Goal: Task Accomplishment & Management: Use online tool/utility

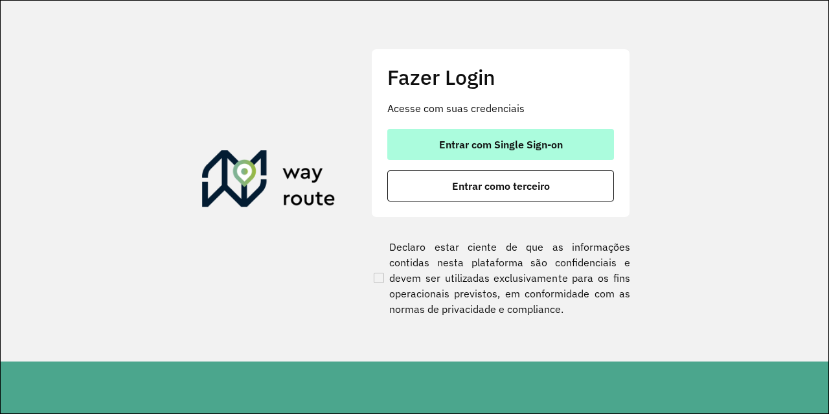
click at [489, 155] on button "Entrar com Single Sign-on" at bounding box center [500, 144] width 227 height 31
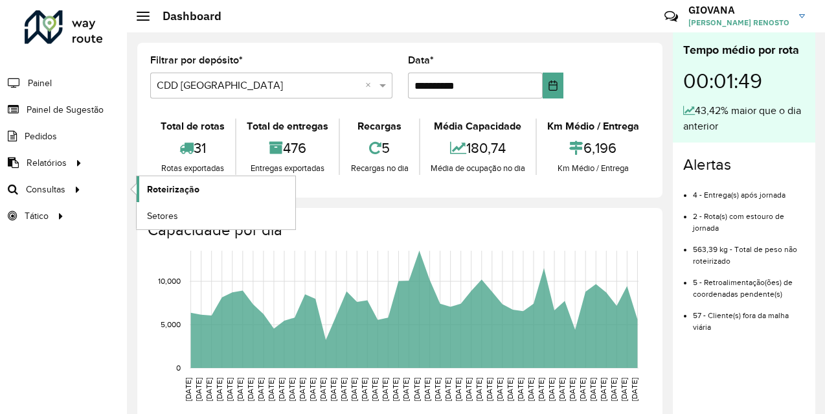
click at [186, 191] on span "Roteirização" at bounding box center [173, 190] width 52 height 14
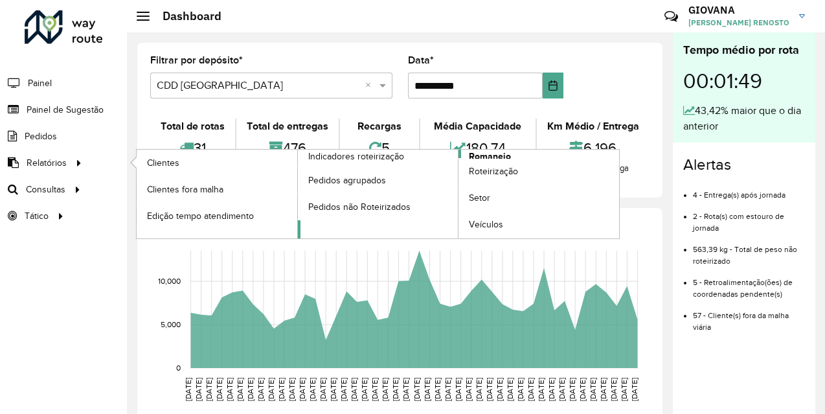
click at [480, 155] on span "Romaneio" at bounding box center [490, 157] width 42 height 14
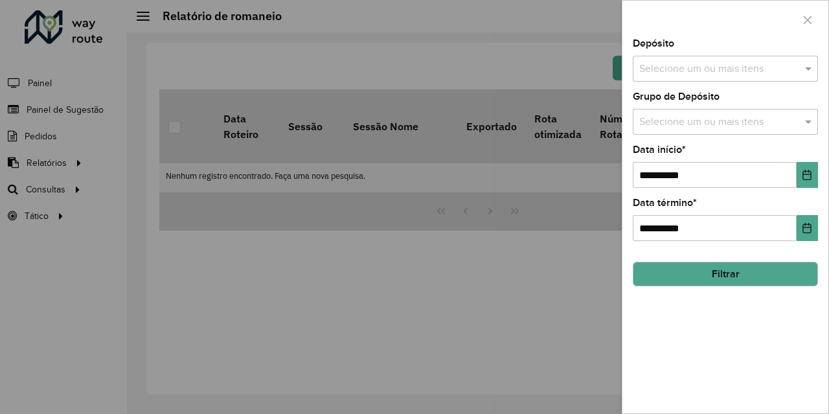
click at [647, 54] on div "Depósito Selecione um ou mais itens" at bounding box center [724, 60] width 185 height 43
click at [664, 75] on input "text" at bounding box center [719, 69] width 166 height 16
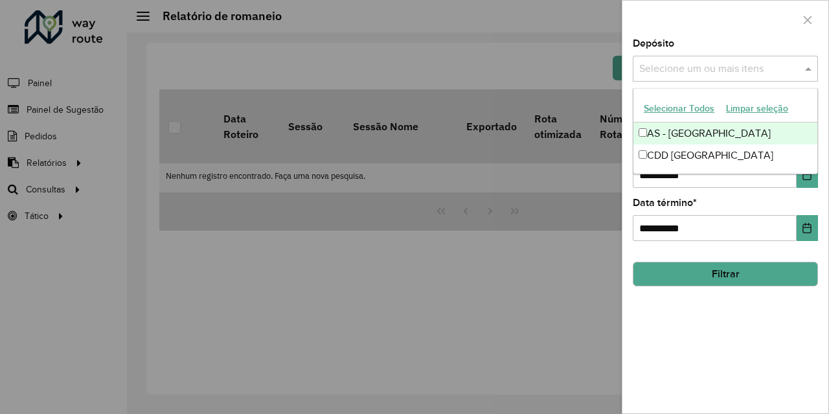
click at [660, 111] on button "Selecionar Todos" at bounding box center [679, 108] width 82 height 20
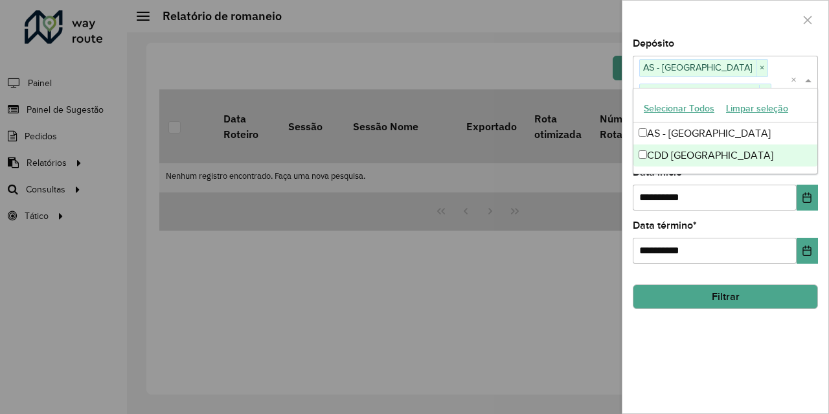
click at [689, 298] on button "Filtrar" at bounding box center [724, 296] width 185 height 25
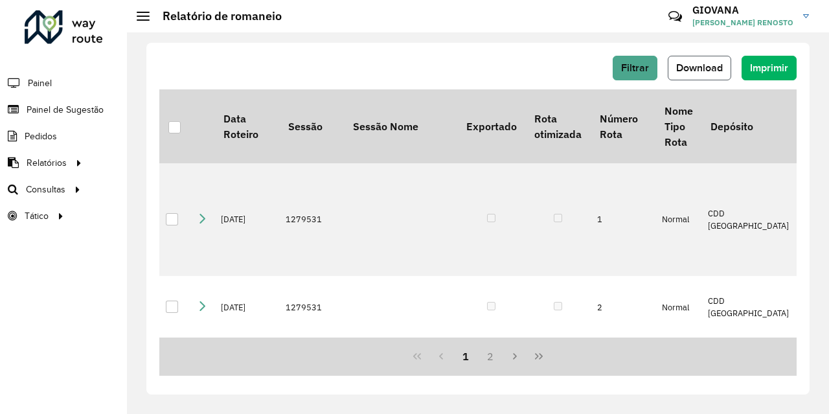
click at [676, 69] on span "Download" at bounding box center [699, 67] width 47 height 11
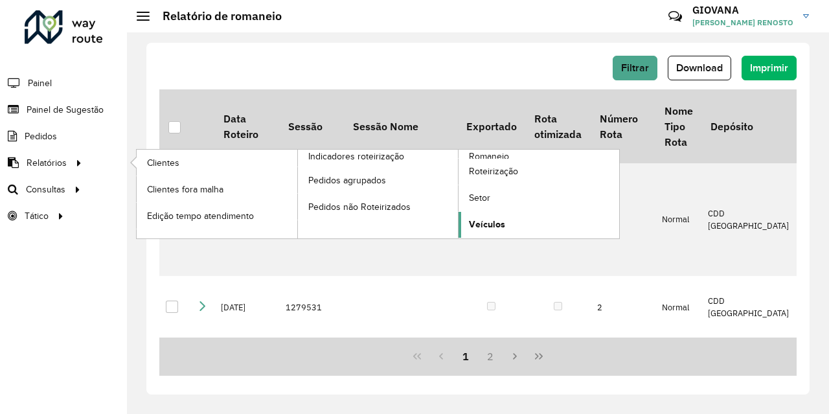
click at [480, 224] on span "Veículos" at bounding box center [487, 225] width 36 height 14
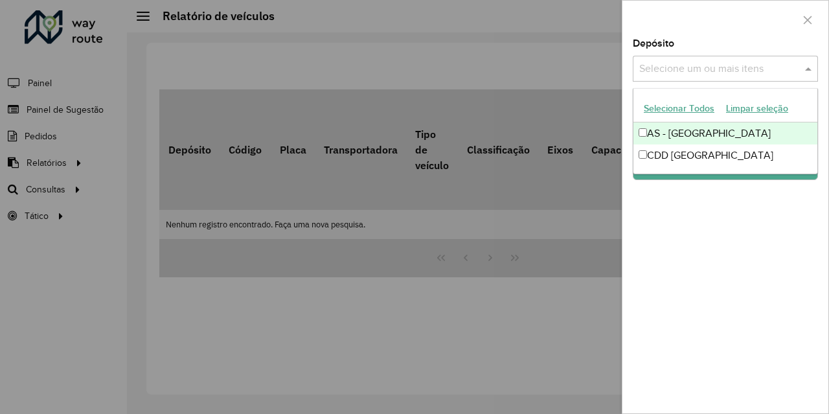
click at [700, 71] on input "text" at bounding box center [719, 69] width 166 height 16
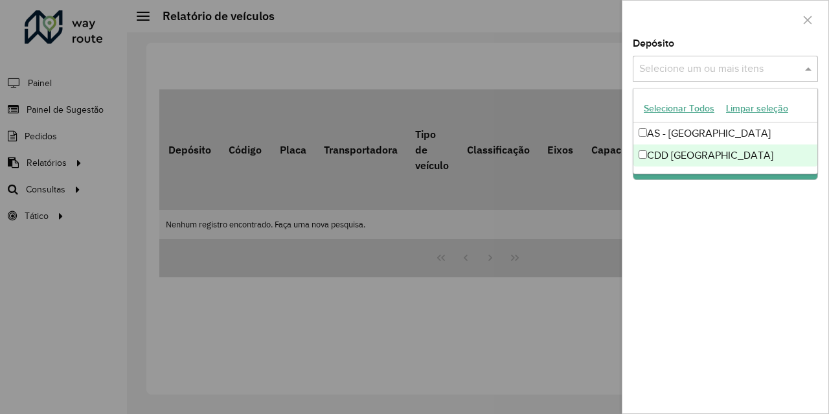
click at [682, 155] on div "CDD [GEOGRAPHIC_DATA]" at bounding box center [725, 155] width 184 height 22
click at [740, 245] on div "Depósito Selecione um ou mais itens Grupo de Depósito Selecione um ou mais iten…" at bounding box center [725, 226] width 206 height 374
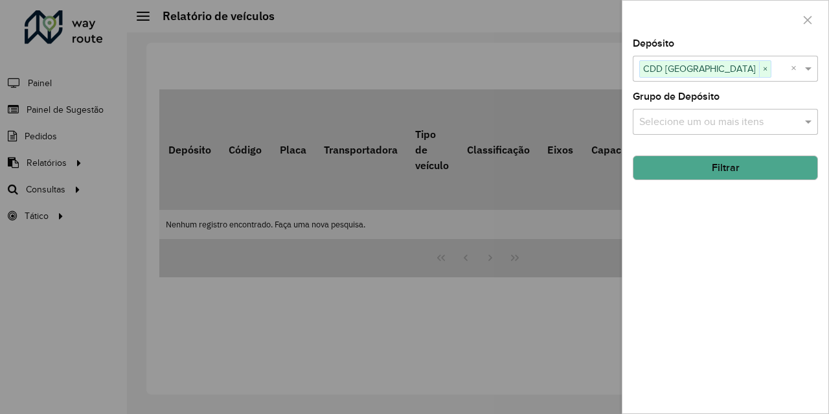
click at [735, 172] on button "Filtrar" at bounding box center [724, 167] width 185 height 25
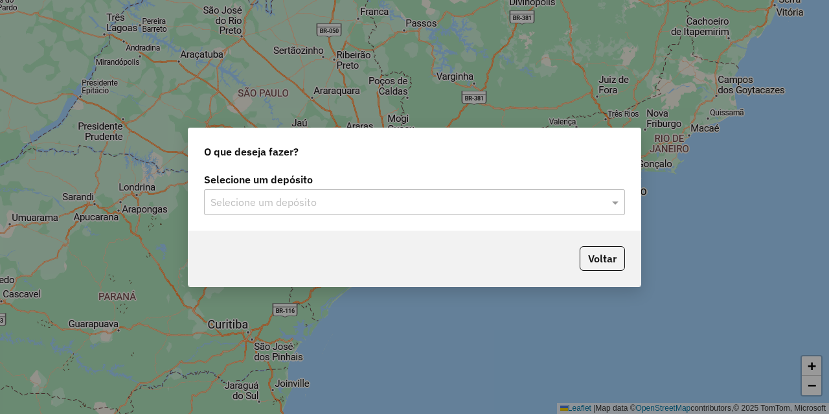
click at [412, 205] on input "text" at bounding box center [401, 203] width 382 height 16
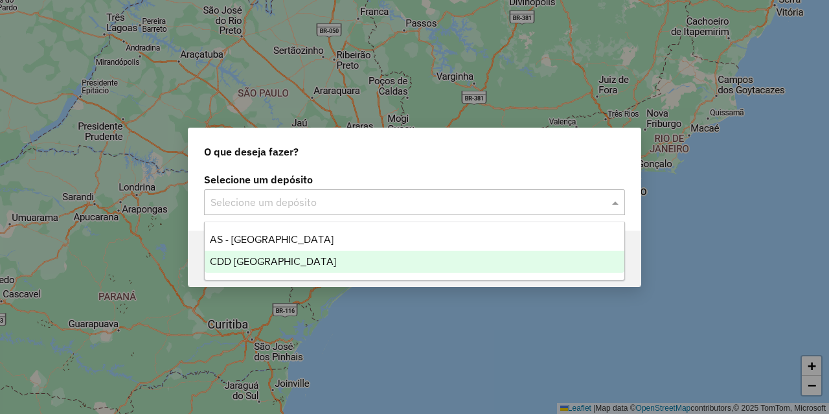
click at [359, 256] on div "CDD Florianópolis" at bounding box center [414, 262] width 419 height 22
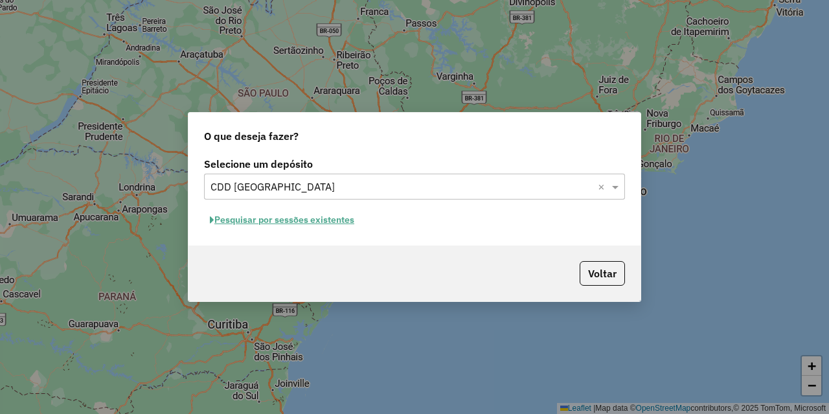
click at [322, 221] on button "Pesquisar por sessões existentes" at bounding box center [282, 220] width 156 height 20
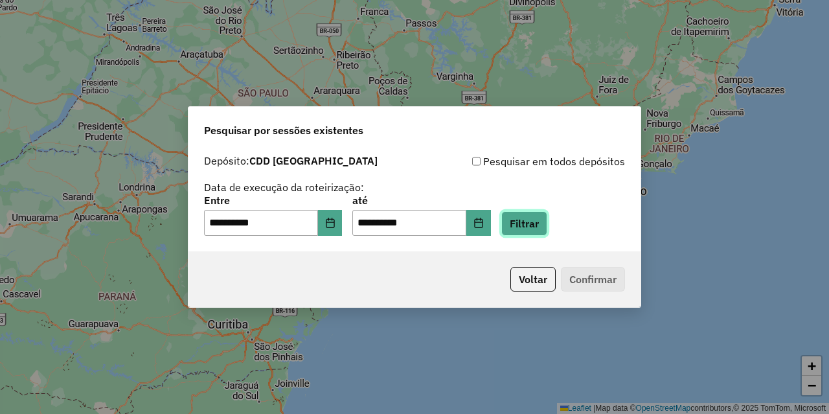
click at [535, 229] on button "Filtrar" at bounding box center [524, 223] width 46 height 25
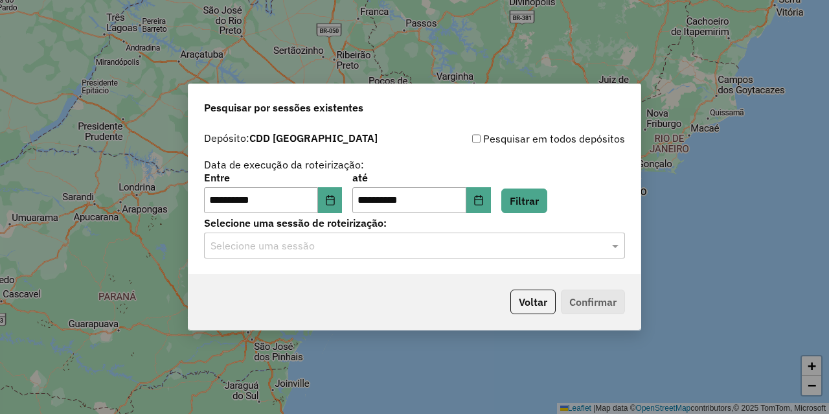
click at [375, 257] on div "Selecione uma sessão" at bounding box center [414, 245] width 421 height 26
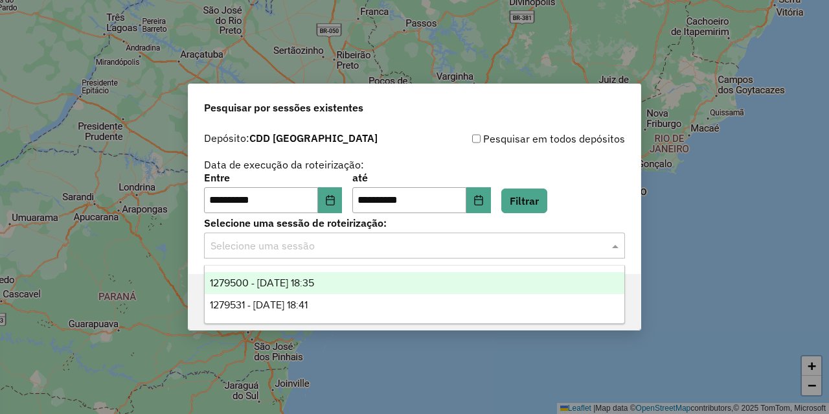
click at [341, 282] on div "1279500 - 20/09/2025 18:35" at bounding box center [414, 283] width 419 height 22
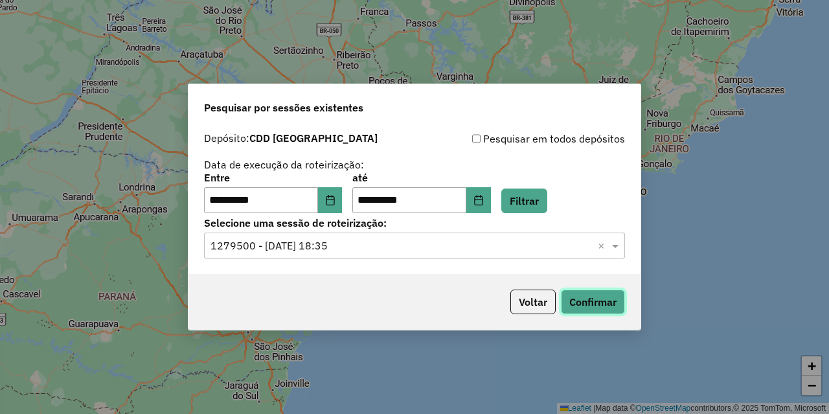
click at [608, 297] on button "Confirmar" at bounding box center [593, 301] width 64 height 25
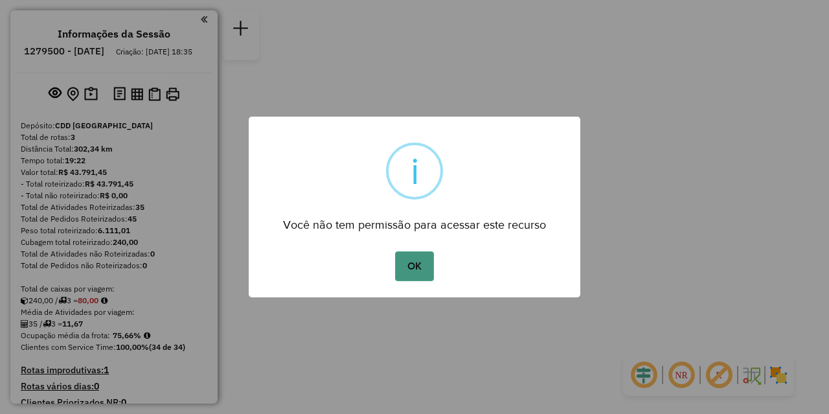
click at [410, 267] on button "OK" at bounding box center [414, 266] width 38 height 30
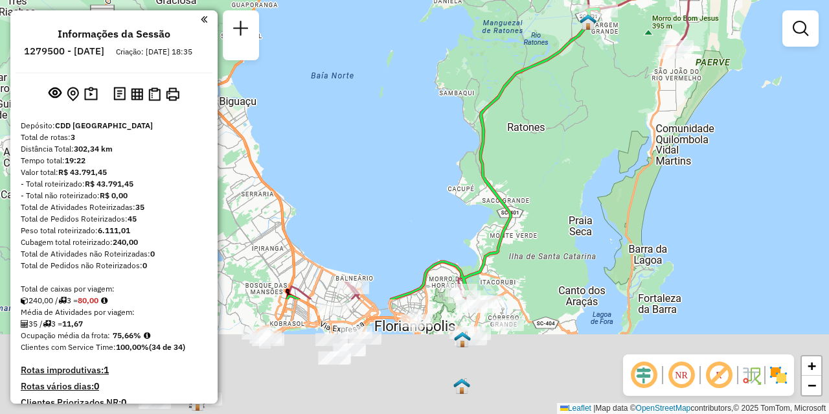
drag, startPoint x: 502, startPoint y: 261, endPoint x: 589, endPoint y: 57, distance: 221.6
click at [589, 57] on div "Janela de atendimento Grade de atendimento Capacidade Transportadoras Veículos …" at bounding box center [414, 207] width 829 height 414
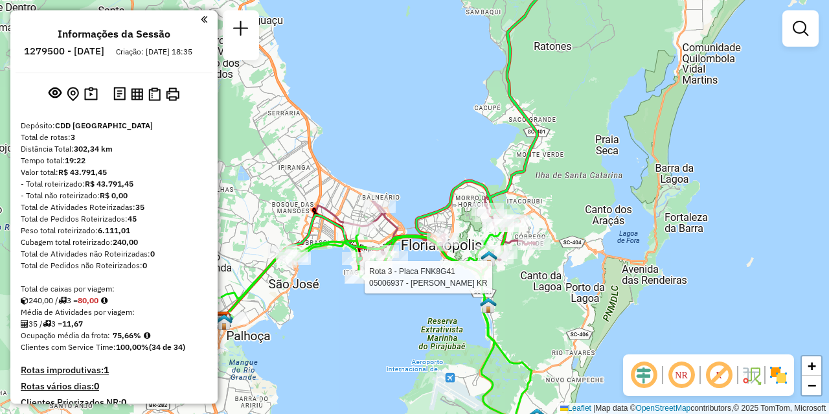
select select "**********"
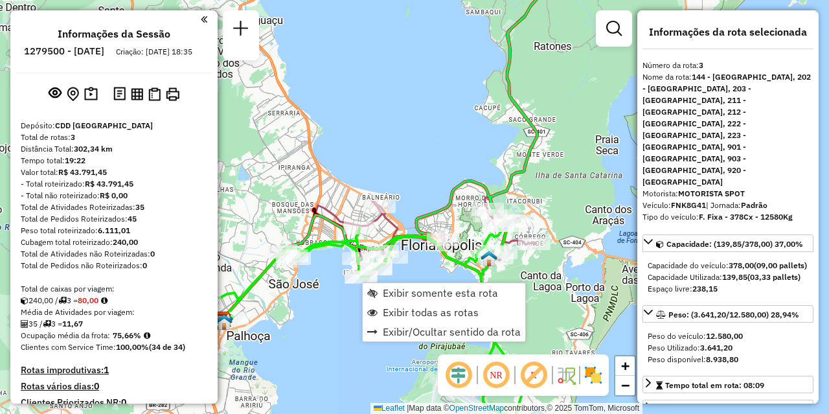
scroll to position [436, 0]
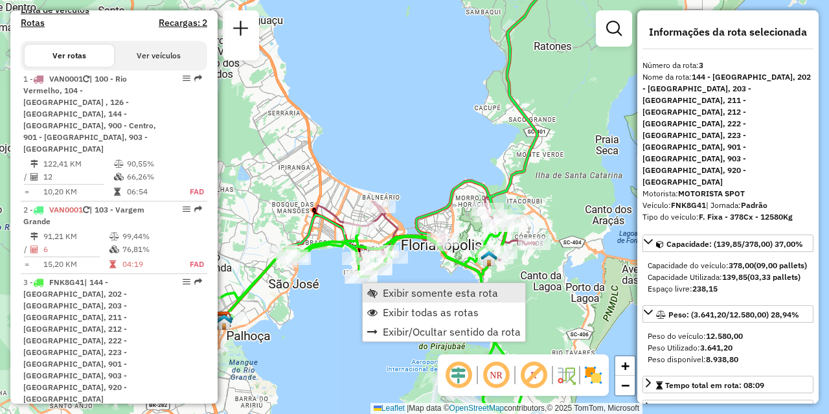
click at [409, 290] on span "Exibir somente esta rota" at bounding box center [440, 292] width 115 height 10
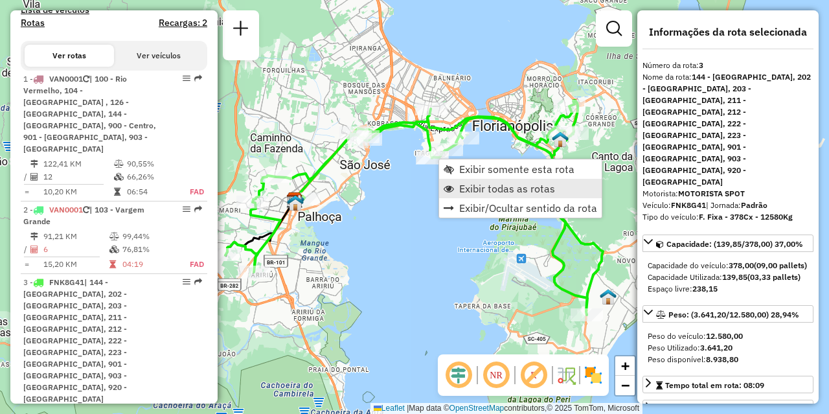
click at [461, 187] on span "Exibir todas as rotas" at bounding box center [507, 188] width 96 height 10
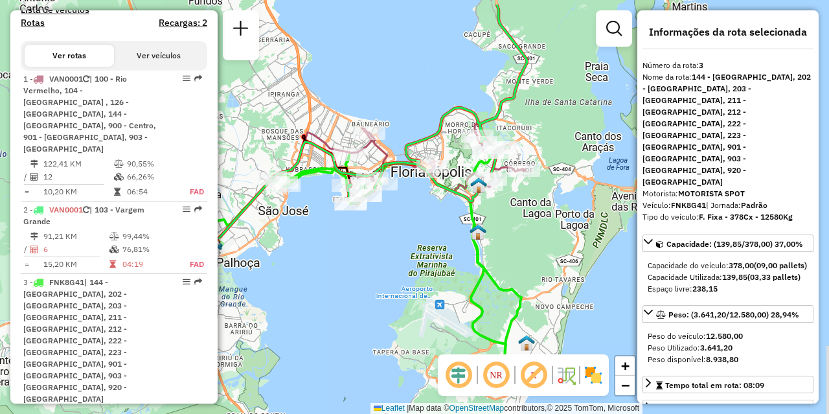
drag, startPoint x: 531, startPoint y: 207, endPoint x: 451, endPoint y: 254, distance: 92.8
click at [451, 254] on div "Janela de atendimento Grade de atendimento Capacidade Transportadoras Veículos …" at bounding box center [414, 207] width 829 height 414
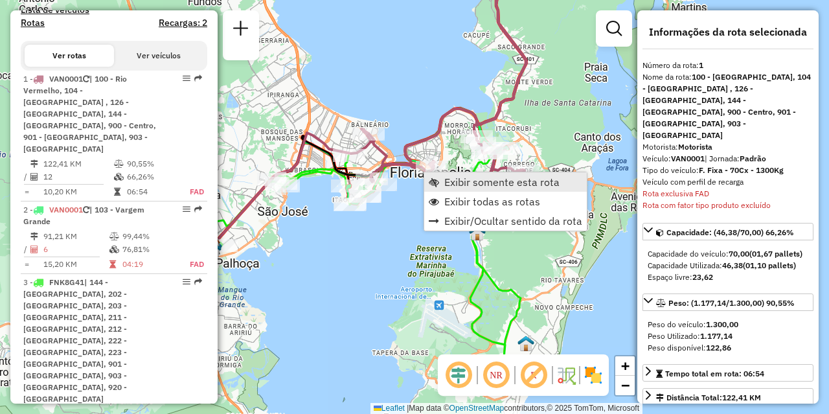
click at [451, 183] on span "Exibir somente esta rota" at bounding box center [501, 182] width 115 height 10
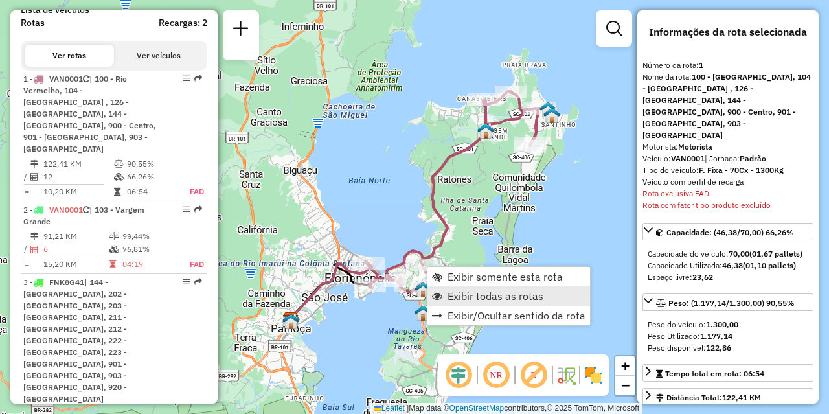
click at [468, 295] on span "Exibir todas as rotas" at bounding box center [495, 296] width 96 height 10
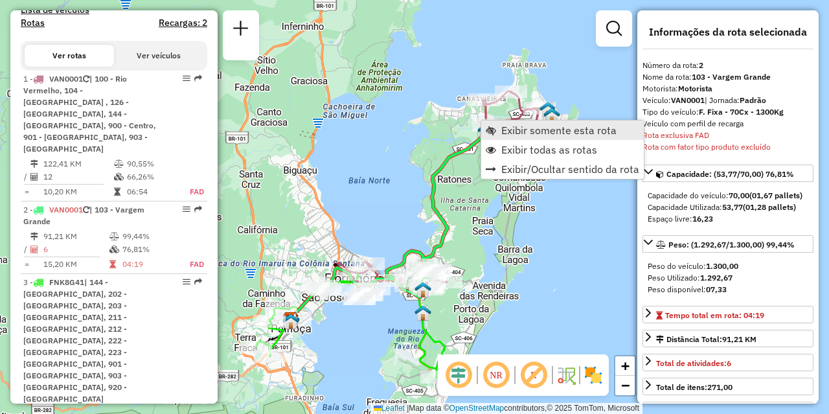
click at [500, 128] on link "Exibir somente esta rota" at bounding box center [562, 129] width 162 height 19
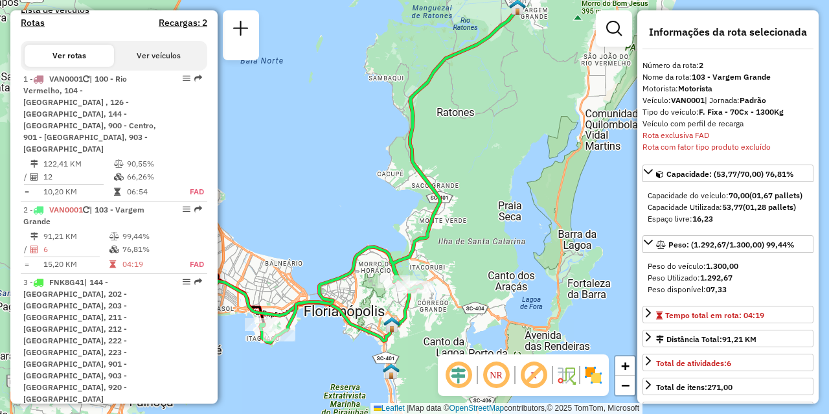
drag, startPoint x: 550, startPoint y: 199, endPoint x: 480, endPoint y: 177, distance: 73.5
click at [480, 177] on div "Janela de atendimento Grade de atendimento Capacidade Transportadoras Veículos …" at bounding box center [414, 207] width 829 height 414
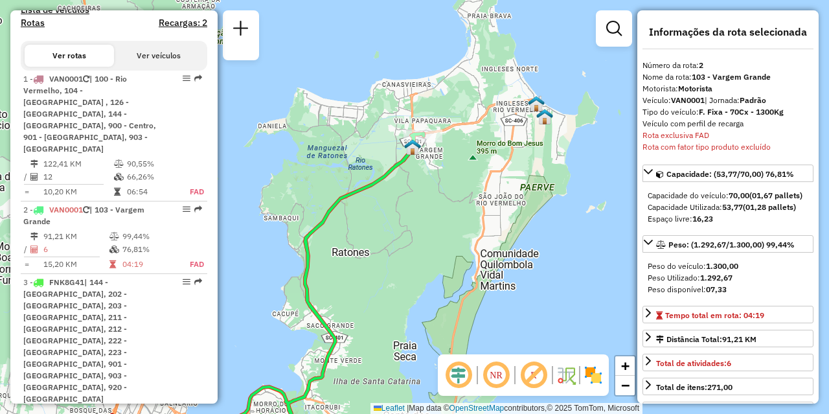
drag, startPoint x: 515, startPoint y: 142, endPoint x: 390, endPoint y: 293, distance: 195.4
click at [390, 294] on div "Janela de atendimento Grade de atendimento Capacidade Transportadoras Veículos …" at bounding box center [414, 207] width 829 height 414
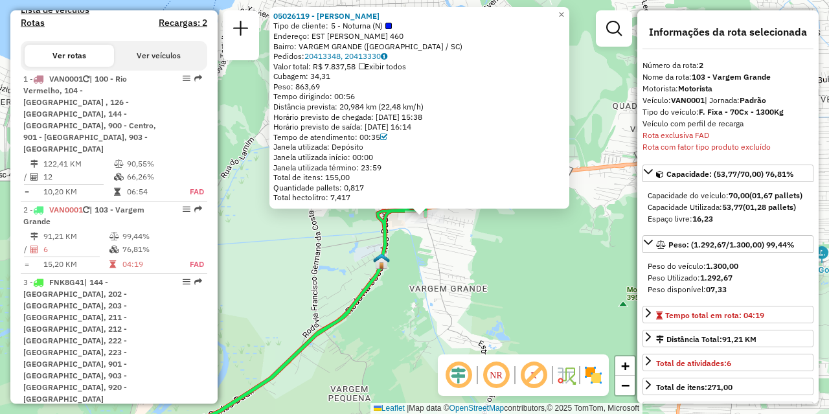
drag, startPoint x: 455, startPoint y: 276, endPoint x: 467, endPoint y: 286, distance: 16.1
click at [467, 286] on div "05026119 - ANA PAULA FERNANDES Tipo de cliente: 5 - Noturna (N) Endereço: EST C…" at bounding box center [414, 207] width 829 height 414
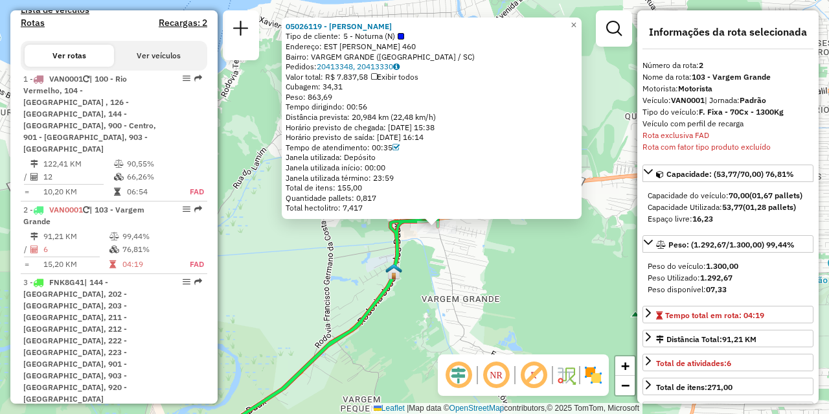
click at [512, 277] on div "05026119 - ANA PAULA FERNANDES Tipo de cliente: 5 - Noturna (N) Endereço: EST C…" at bounding box center [414, 207] width 829 height 414
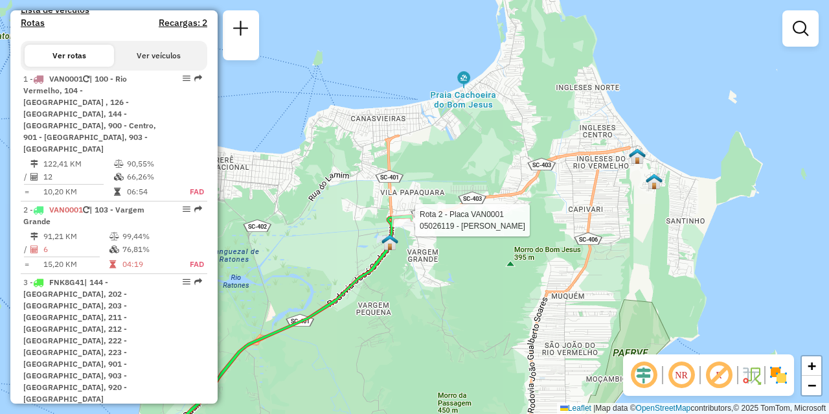
select select "**********"
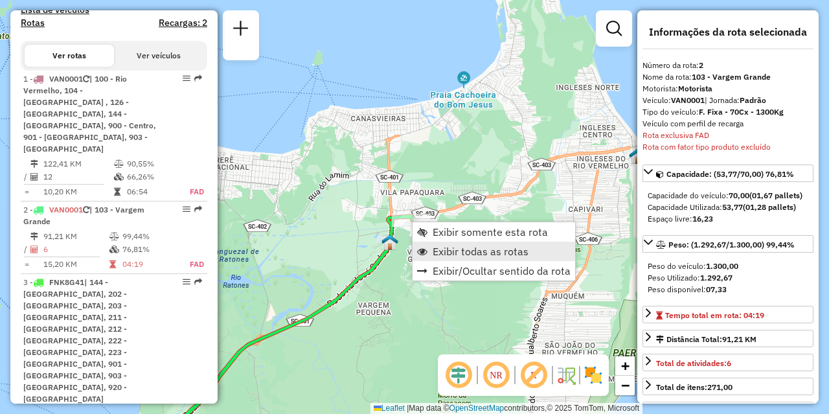
click at [443, 249] on span "Exibir todas as rotas" at bounding box center [480, 251] width 96 height 10
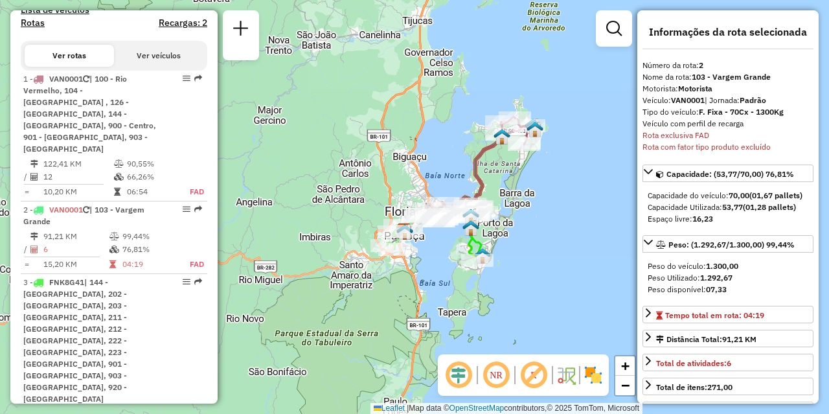
drag, startPoint x: 519, startPoint y: 248, endPoint x: 539, endPoint y: 88, distance: 161.1
click at [539, 88] on div "Janela de atendimento Grade de atendimento Capacidade Transportadoras Veículos …" at bounding box center [414, 207] width 829 height 414
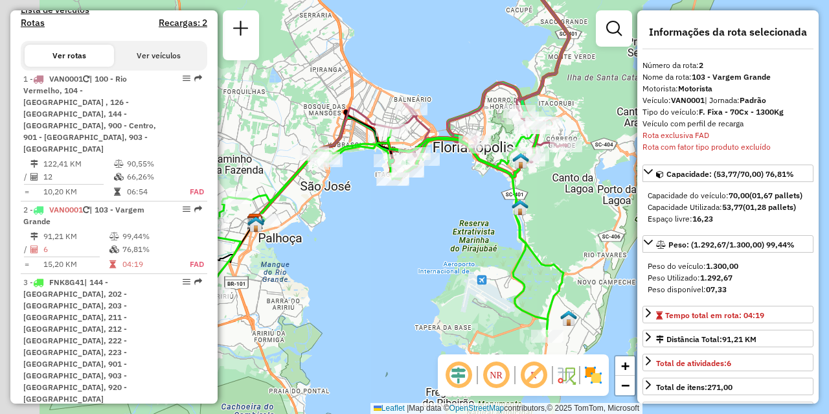
drag, startPoint x: 514, startPoint y: 223, endPoint x: 598, endPoint y: 230, distance: 84.5
click at [598, 230] on div "Janela de atendimento Grade de atendimento Capacidade Transportadoras Veículos …" at bounding box center [414, 207] width 829 height 414
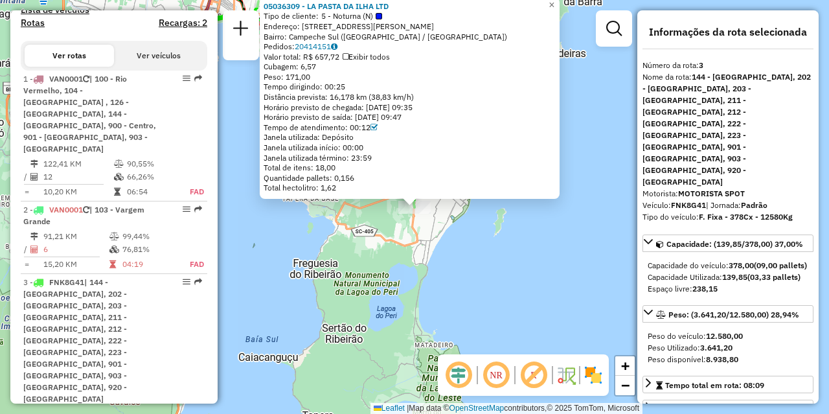
click at [511, 274] on div "05036309 - LA PASTA DA ILHA LTD Tipo de cliente: 5 - Noturna (N) Endereço: Rua …" at bounding box center [414, 207] width 829 height 414
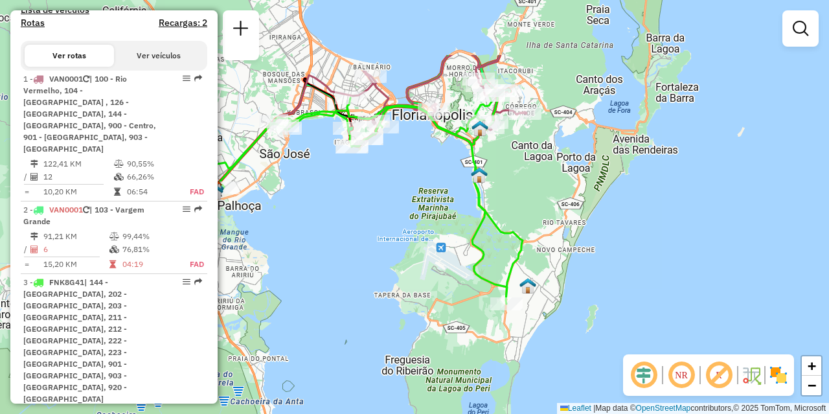
drag, startPoint x: 379, startPoint y: 192, endPoint x: 465, endPoint y: 282, distance: 125.0
click at [465, 287] on div "Janela de atendimento Grade de atendimento Capacidade Transportadoras Veículos …" at bounding box center [414, 207] width 829 height 414
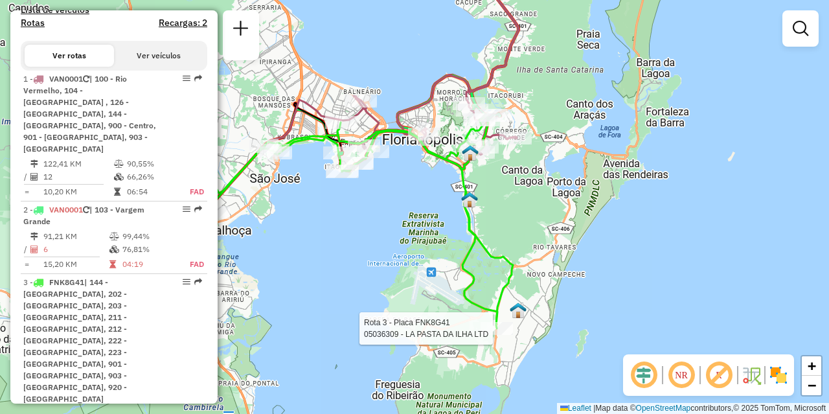
drag, startPoint x: 484, startPoint y: 239, endPoint x: 421, endPoint y: 385, distance: 158.9
click at [421, 328] on icon at bounding box center [323, 221] width 377 height 214
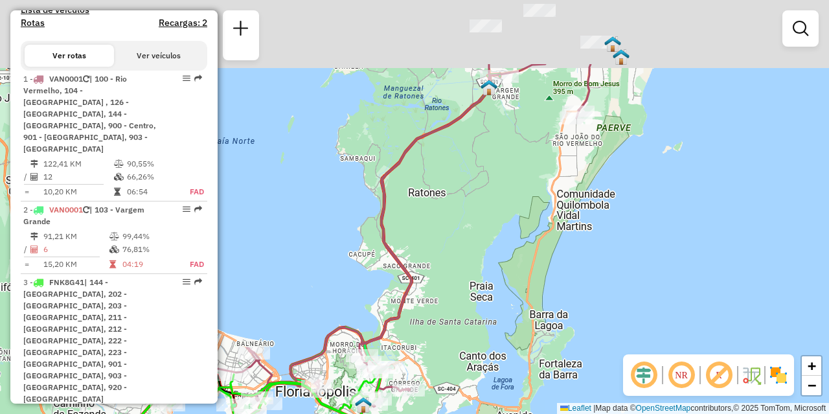
drag, startPoint x: 458, startPoint y: 270, endPoint x: 414, endPoint y: 373, distance: 111.7
click at [414, 374] on div "Rota 3 - Placa FNK8G41 05036309 - LA PASTA DA ILHA LTD Janela de atendimento Gr…" at bounding box center [414, 207] width 829 height 414
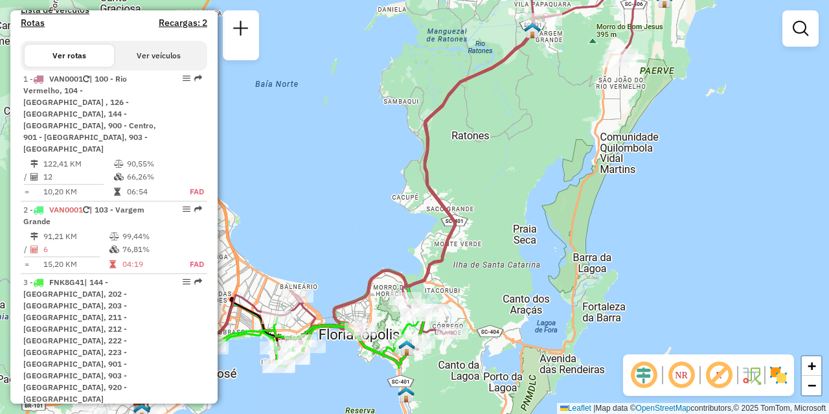
drag, startPoint x: 505, startPoint y: 195, endPoint x: 521, endPoint y: 172, distance: 28.4
click at [521, 172] on div "Rota 3 - Placa FNK8G41 05036309 - LA PASTA DA ILHA LTD Janela de atendimento Gr…" at bounding box center [414, 207] width 829 height 414
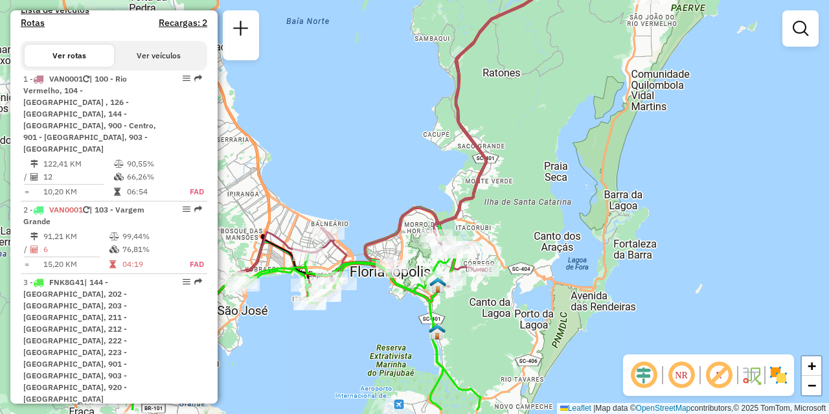
drag, startPoint x: 360, startPoint y: 279, endPoint x: 418, endPoint y: 182, distance: 112.9
click at [418, 182] on icon at bounding box center [496, 101] width 350 height 377
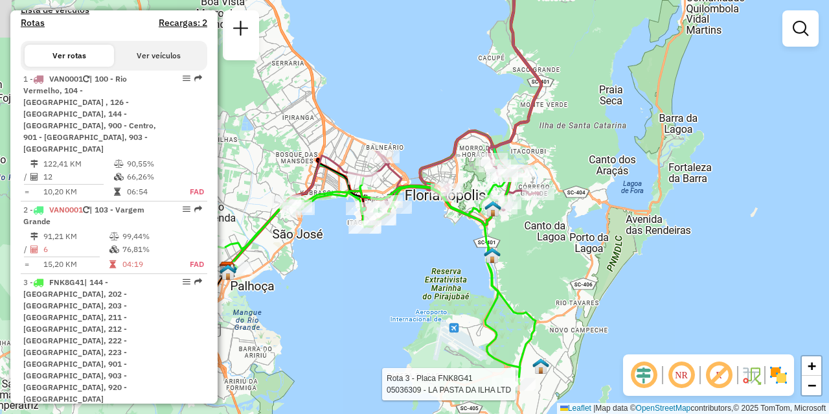
drag, startPoint x: 392, startPoint y: 280, endPoint x: 455, endPoint y: 229, distance: 81.9
click at [455, 229] on div "Rota 3 - Placa FNK8G41 05036309 - LA PASTA DA ILHA LTD Janela de atendimento Gr…" at bounding box center [414, 207] width 829 height 414
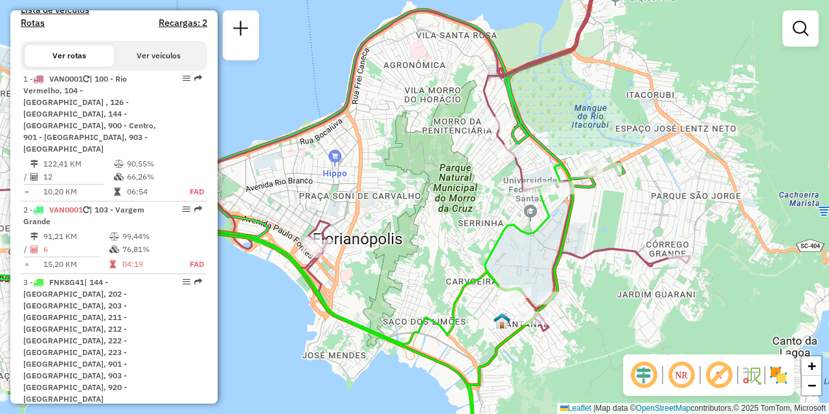
drag, startPoint x: 522, startPoint y: 100, endPoint x: 571, endPoint y: 127, distance: 55.9
click at [571, 127] on div "Rota 3 - Placa FNK8G41 05036309 - LA PASTA DA ILHA LTD Janela de atendimento Gr…" at bounding box center [414, 207] width 829 height 414
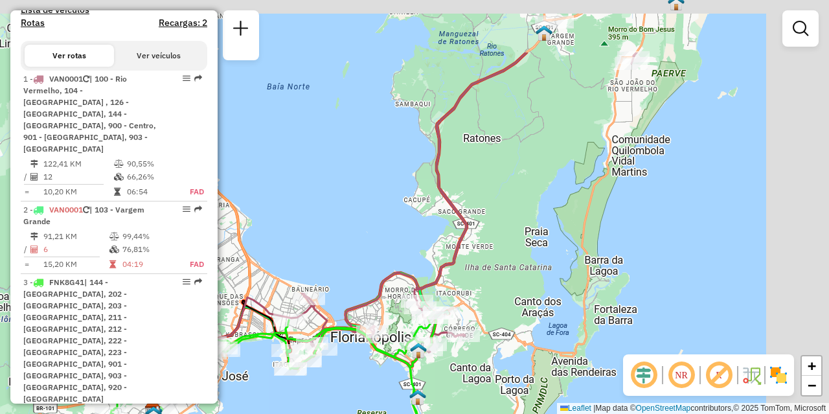
drag, startPoint x: 643, startPoint y: 152, endPoint x: 507, endPoint y: 276, distance: 183.8
click at [507, 276] on div "Rota 3 - Placa FNK8G41 05036309 - LA PASTA DA ILHA LTD Janela de atendimento Gr…" at bounding box center [414, 207] width 829 height 414
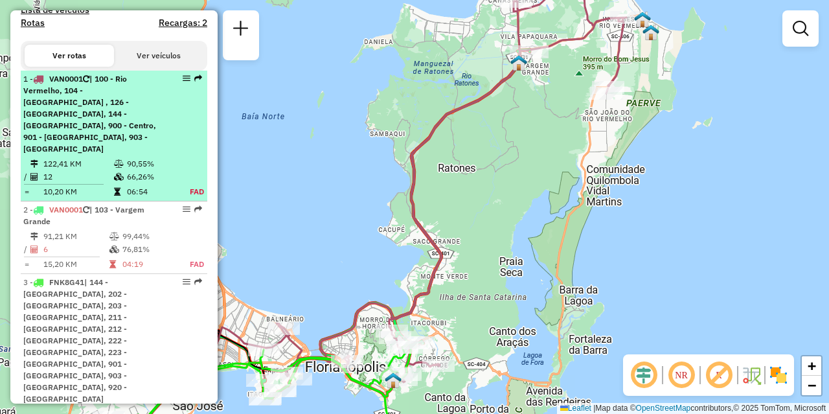
click at [159, 134] on div "1 - VAN0001 | 100 - Rio Vermelho, 104 - Ingleses , 126 - Cachoeira do bom jesus…" at bounding box center [113, 114] width 181 height 82
select select "**********"
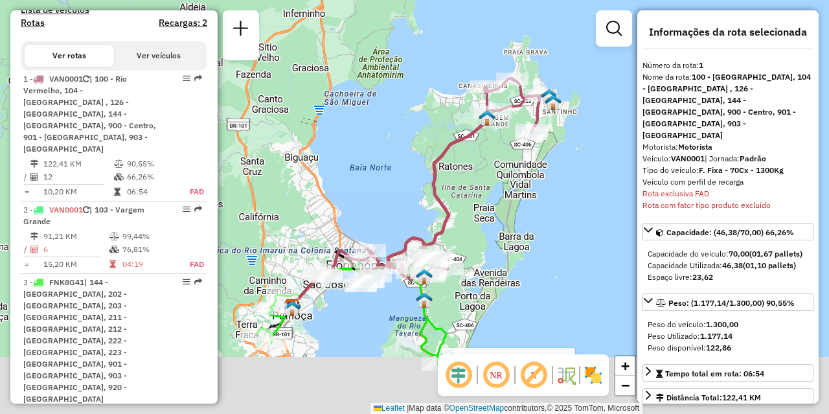
drag, startPoint x: 473, startPoint y: 311, endPoint x: 583, endPoint y: 152, distance: 193.0
click at [583, 152] on div "Rota 3 - Placa FNK8G41 05036309 - LA PASTA DA ILHA LTD Janela de atendimento Gr…" at bounding box center [414, 207] width 829 height 414
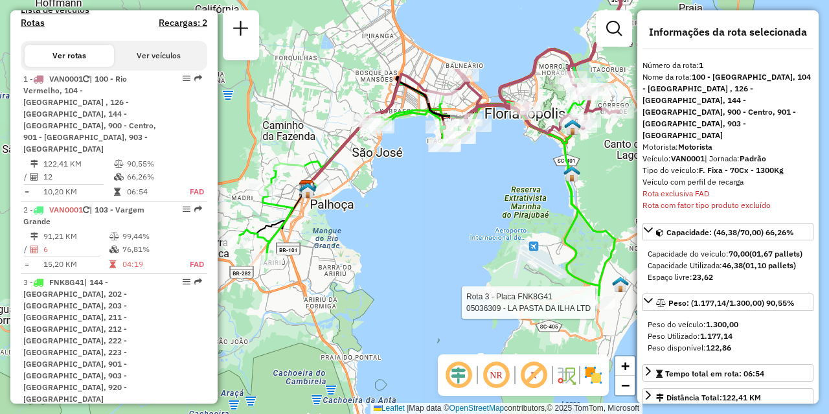
drag, startPoint x: 451, startPoint y: 183, endPoint x: 514, endPoint y: 157, distance: 68.5
click at [514, 157] on div "Rota 3 - Placa FNK8G41 05036309 - LA PASTA DA ILHA LTD Janela de atendimento Gr…" at bounding box center [414, 207] width 829 height 414
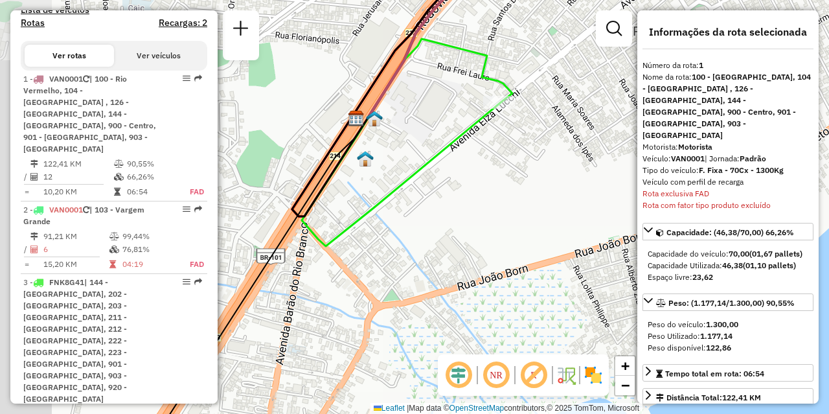
drag, startPoint x: 386, startPoint y: 186, endPoint x: 440, endPoint y: 199, distance: 54.6
click at [440, 199] on div "Rota 3 - Placa FNK8G41 05036309 - LA PASTA DA ILHA LTD Janela de atendimento Gr…" at bounding box center [414, 207] width 829 height 414
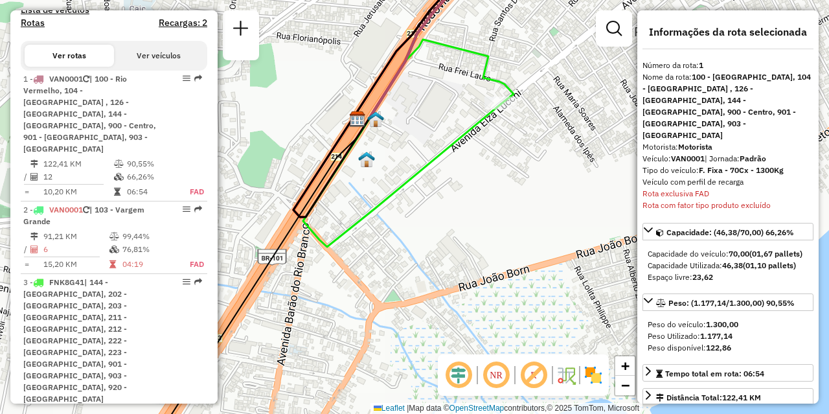
drag, startPoint x: 354, startPoint y: 346, endPoint x: 374, endPoint y: 350, distance: 20.4
click at [373, 350] on div "Rota 3 - Placa FNK8G41 05036309 - LA PASTA DA ILHA LTD Janela de atendimento Gr…" at bounding box center [414, 207] width 829 height 414
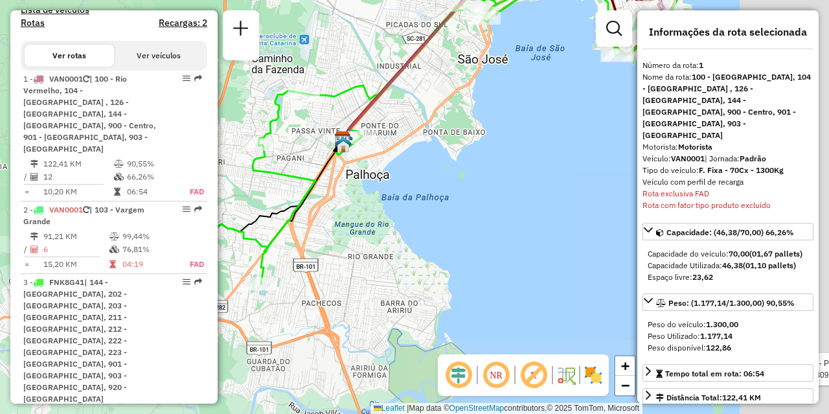
drag, startPoint x: 565, startPoint y: 277, endPoint x: 415, endPoint y: 197, distance: 170.3
click at [415, 197] on div "Rota 3 - Placa FNK8G41 05036309 - LA PASTA DA ILHA LTD Janela de atendimento Gr…" at bounding box center [414, 207] width 829 height 414
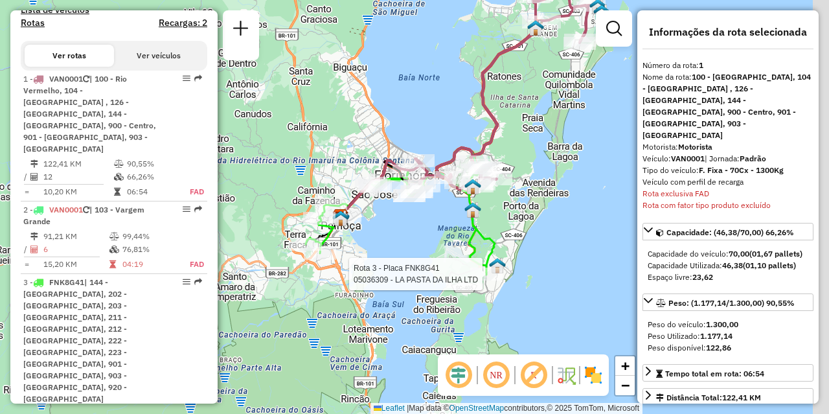
drag, startPoint x: 515, startPoint y: 211, endPoint x: 427, endPoint y: 221, distance: 88.6
click at [427, 221] on div "Rota 3 - Placa FNK8G41 05036309 - LA PASTA DA ILHA LTD Janela de atendimento Gr…" at bounding box center [414, 207] width 829 height 414
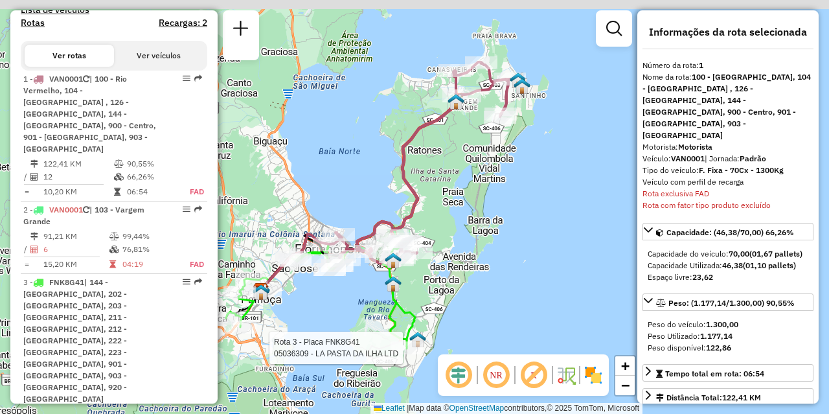
drag, startPoint x: 504, startPoint y: 239, endPoint x: 460, endPoint y: 298, distance: 73.2
click at [460, 298] on div "Rota 3 - Placa FNK8G41 05036309 - LA PASTA DA ILHA LTD Janela de atendimento Gr…" at bounding box center [414, 207] width 829 height 414
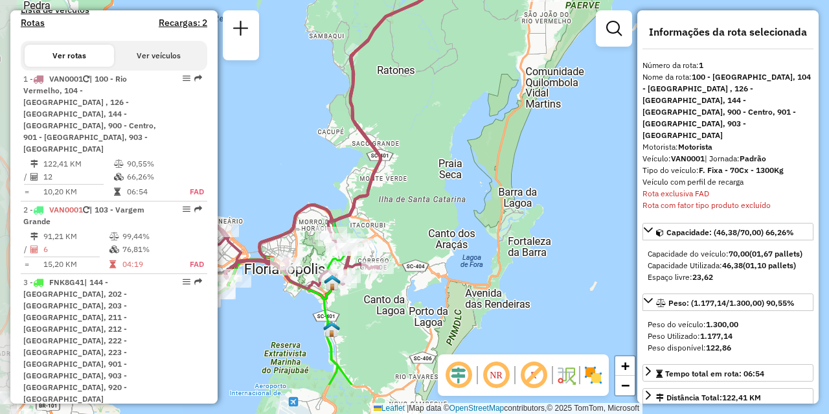
drag, startPoint x: 482, startPoint y: 252, endPoint x: 517, endPoint y: 181, distance: 79.6
click at [517, 181] on div "Rota 3 - Placa FNK8G41 05036309 - LA PASTA DA ILHA LTD Janela de atendimento Gr…" at bounding box center [414, 207] width 829 height 414
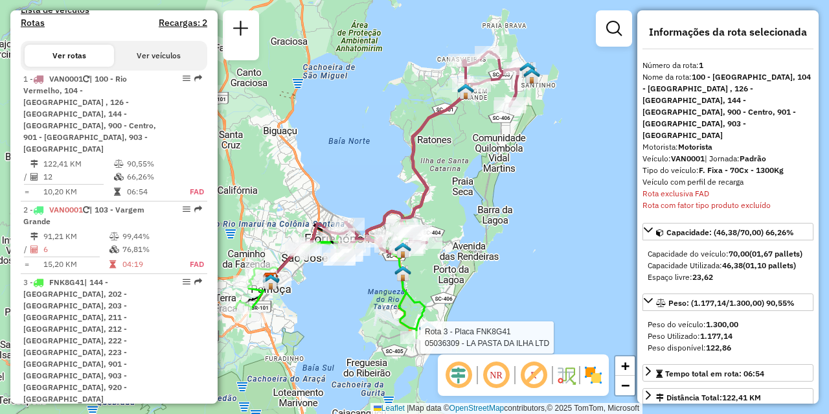
drag, startPoint x: 430, startPoint y: 313, endPoint x: 476, endPoint y: 244, distance: 83.0
click at [476, 244] on div "Rota 3 - Placa FNK8G41 05036309 - LA PASTA DA ILHA LTD Janela de atendimento Gr…" at bounding box center [414, 207] width 829 height 414
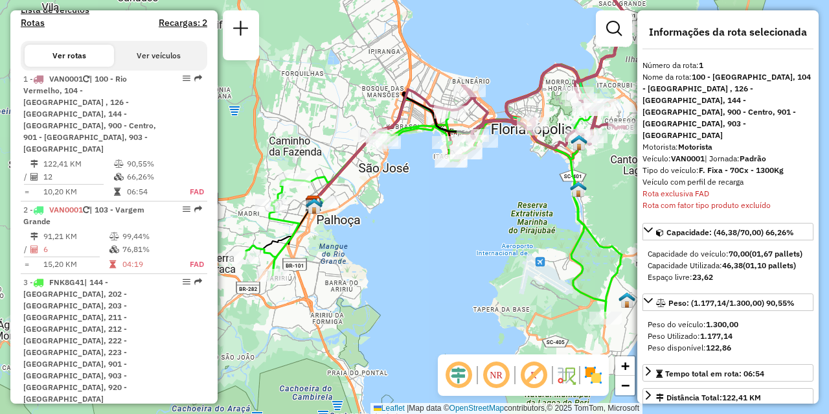
drag, startPoint x: 379, startPoint y: 249, endPoint x: 429, endPoint y: 271, distance: 54.2
click at [429, 271] on div "Janela de atendimento Grade de atendimento Capacidade Transportadoras Veículos …" at bounding box center [414, 207] width 829 height 414
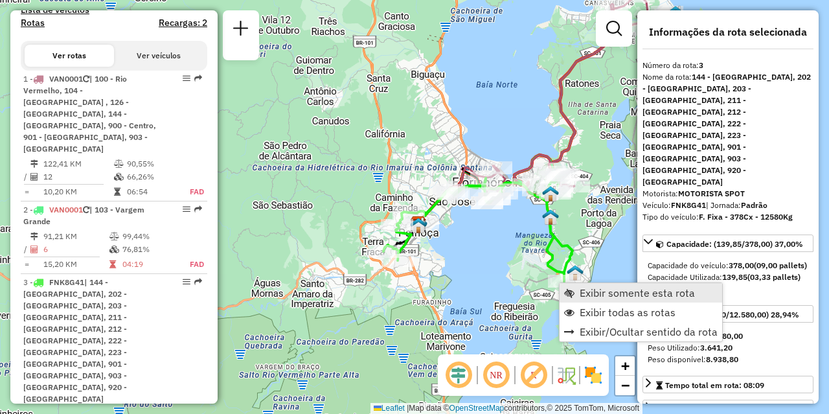
click at [578, 291] on link "Exibir somente esta rota" at bounding box center [640, 292] width 162 height 19
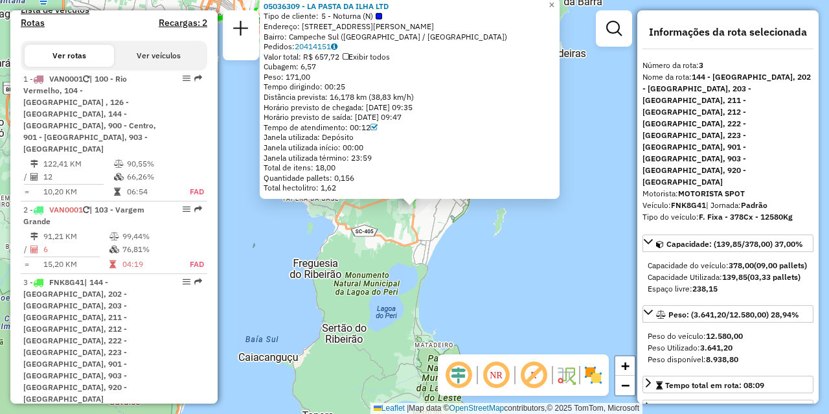
click at [497, 250] on div "05036309 - LA PASTA DA ILHA LTD Tipo de cliente: 5 - Noturna (N) Endereço: Rua …" at bounding box center [414, 207] width 829 height 414
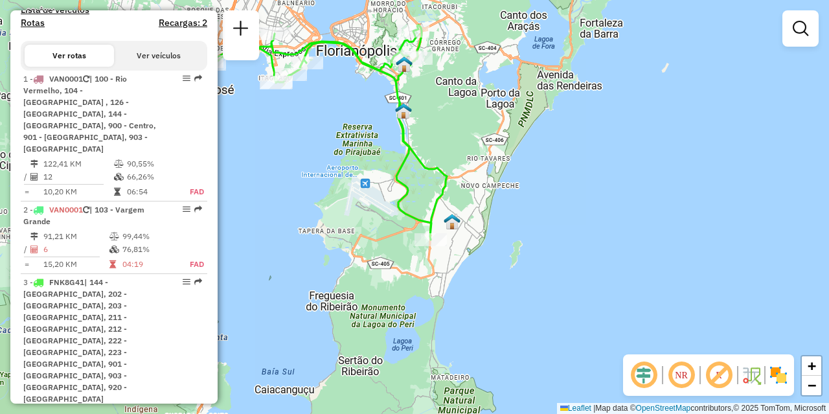
drag, startPoint x: 539, startPoint y: 223, endPoint x: 587, endPoint y: 340, distance: 127.2
click at [587, 340] on div "Janela de atendimento Grade de atendimento Capacidade Transportadoras Veículos …" at bounding box center [414, 207] width 829 height 414
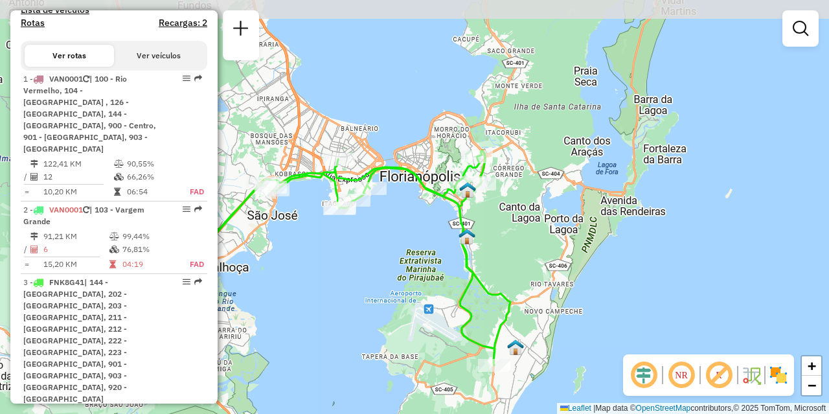
drag, startPoint x: 467, startPoint y: 182, endPoint x: 513, endPoint y: 239, distance: 73.2
click at [513, 239] on div "Janela de atendimento Grade de atendimento Capacidade Transportadoras Veículos …" at bounding box center [414, 207] width 829 height 414
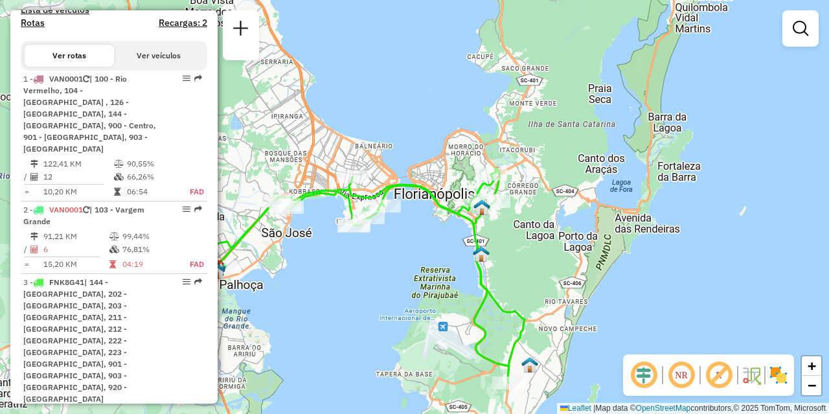
click at [487, 207] on img at bounding box center [481, 207] width 17 height 17
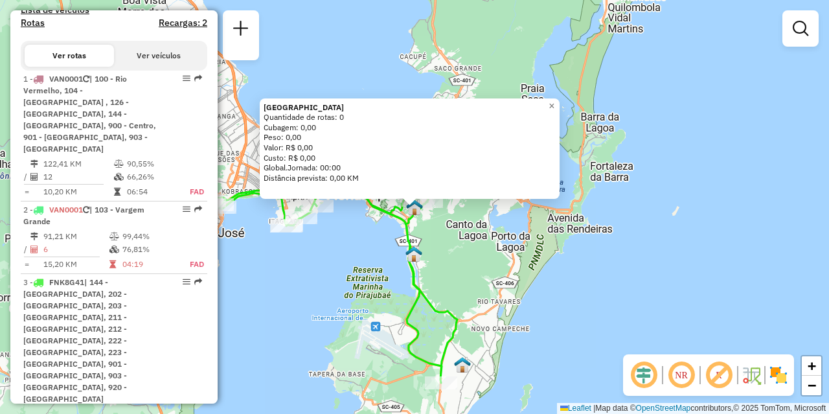
click at [546, 263] on div "Ilha Centro Quantidade de rotas: 0 Cubagem: 0,00 Peso: 0,00 Valor: R$ 0,00 Cust…" at bounding box center [414, 207] width 829 height 414
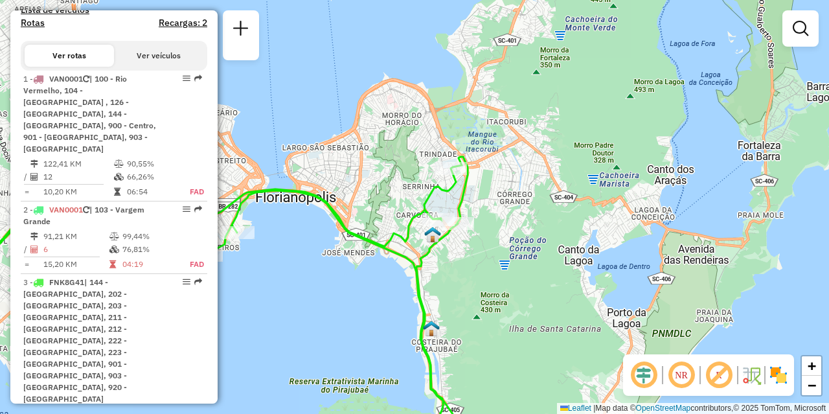
drag, startPoint x: 421, startPoint y: 195, endPoint x: 493, endPoint y: 268, distance: 102.1
click at [493, 268] on div "Janela de atendimento Grade de atendimento Capacidade Transportadoras Veículos …" at bounding box center [414, 207] width 829 height 414
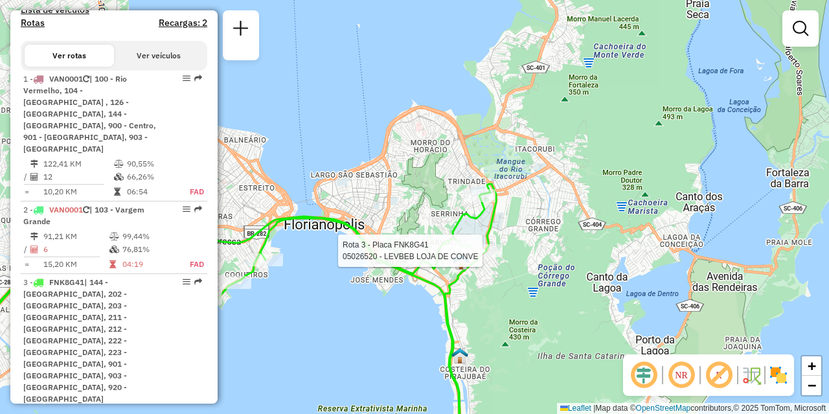
click at [495, 257] on div at bounding box center [486, 250] width 32 height 13
select select "**********"
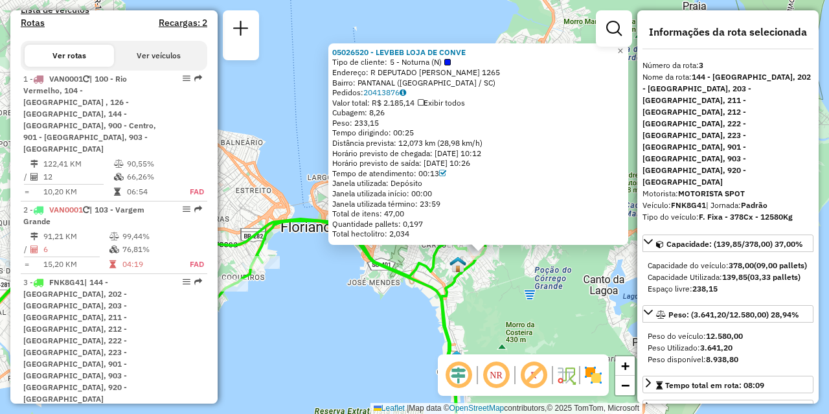
drag, startPoint x: 449, startPoint y: 262, endPoint x: 520, endPoint y: 309, distance: 84.9
click at [520, 309] on div "05026520 - LEVBEB LOJA DE CONVE Tipo de cliente: 5 - Noturna (N) Endereço: R DE…" at bounding box center [414, 207] width 829 height 414
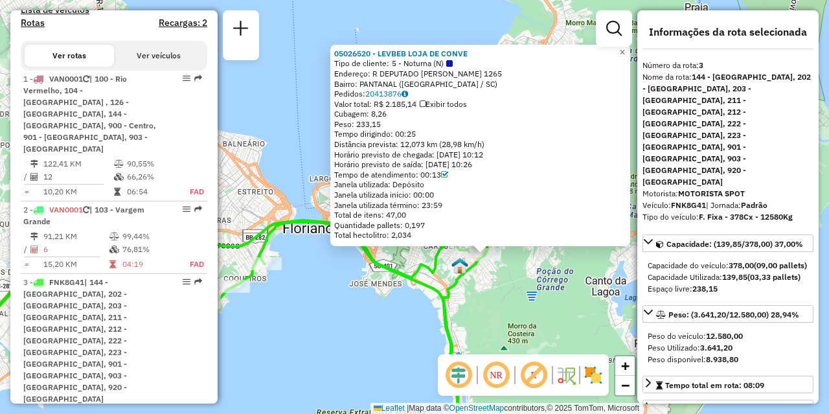
click at [390, 322] on div "05026520 - LEVBEB LOJA DE CONVE Tipo de cliente: 5 - Noturna (N) Endereço: R DE…" at bounding box center [414, 207] width 829 height 414
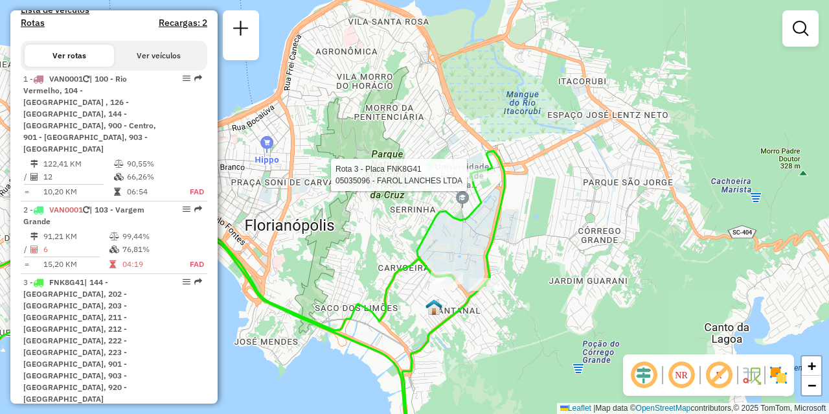
select select "**********"
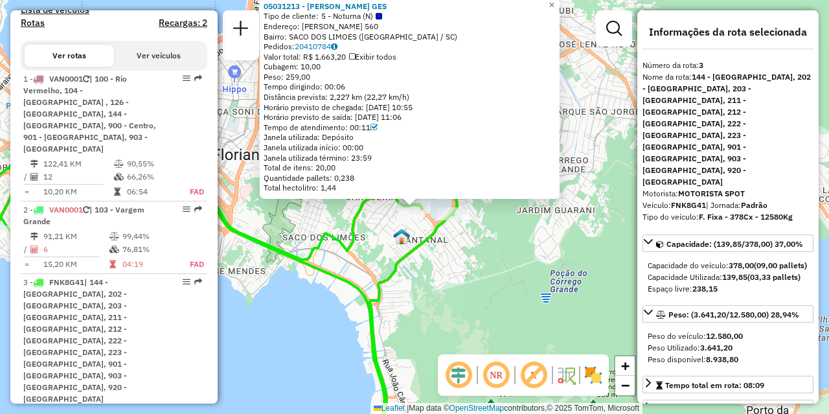
click at [460, 313] on div "05031213 - CORREA BERNARDES GES Tipo de cliente: 5 - Noturna (N) Endereço: CESA…" at bounding box center [414, 207] width 829 height 414
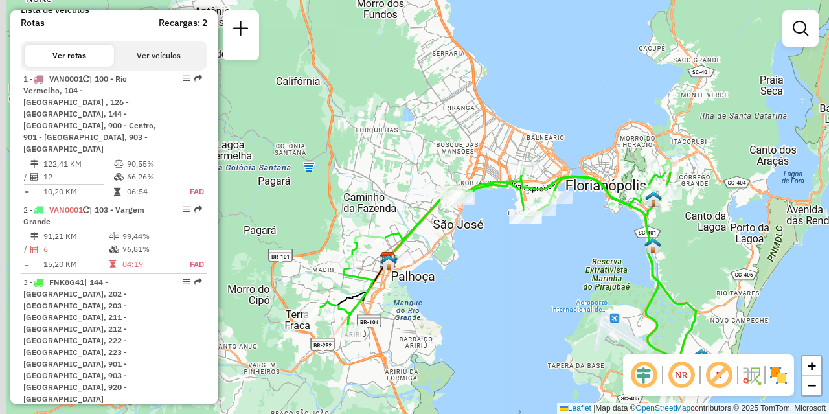
drag, startPoint x: 377, startPoint y: 304, endPoint x: 451, endPoint y: 295, distance: 73.7
click at [451, 295] on div "Janela de atendimento Grade de atendimento Capacidade Transportadoras Veículos …" at bounding box center [414, 207] width 829 height 414
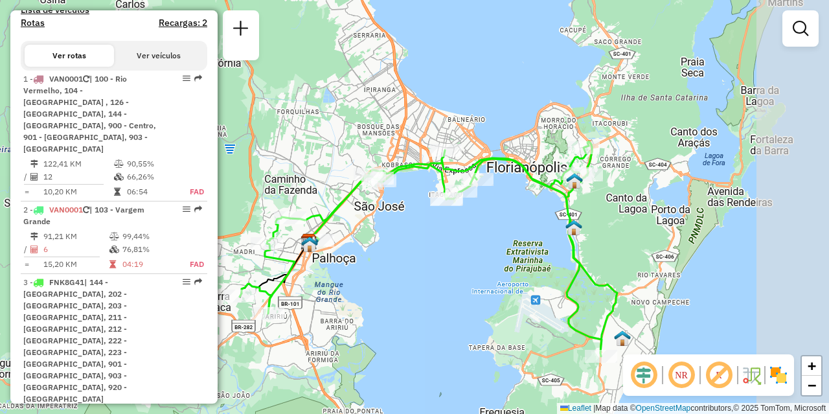
drag, startPoint x: 564, startPoint y: 254, endPoint x: 411, endPoint y: 265, distance: 153.2
click at [411, 265] on div "Janela de atendimento Grade de atendimento Capacidade Transportadoras Veículos …" at bounding box center [414, 207] width 829 height 414
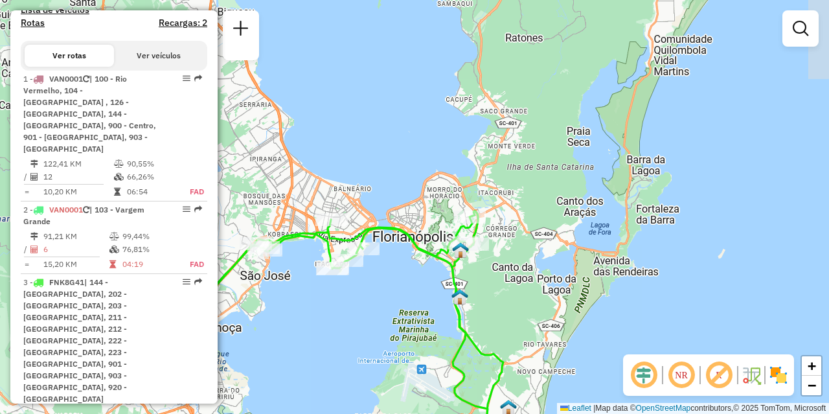
drag, startPoint x: 527, startPoint y: 298, endPoint x: 419, endPoint y: 366, distance: 127.7
click at [419, 366] on div "Janela de atendimento Grade de atendimento Capacidade Transportadoras Veículos …" at bounding box center [414, 207] width 829 height 414
